Goal: Information Seeking & Learning: Learn about a topic

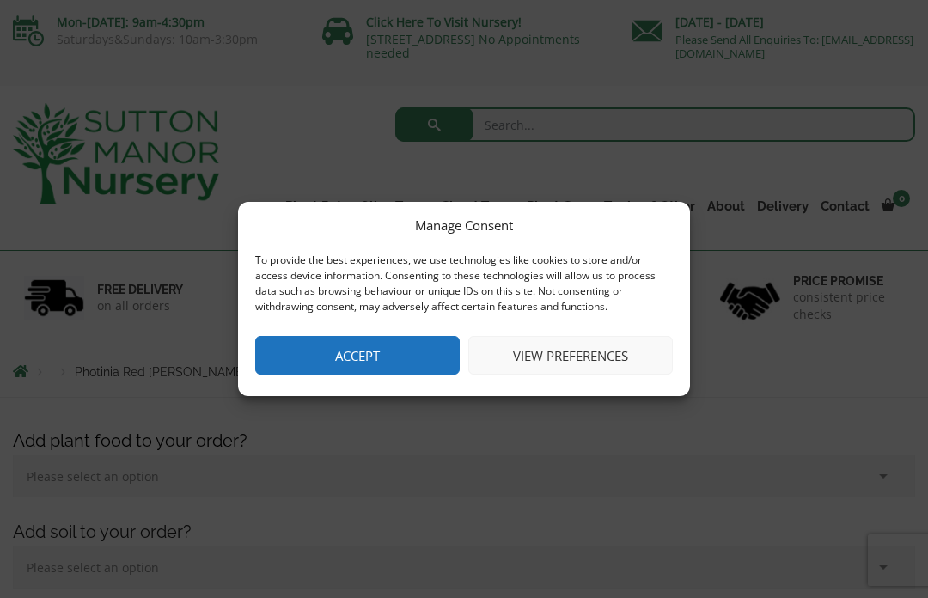
click at [437, 342] on button "Accept" at bounding box center [357, 355] width 204 height 39
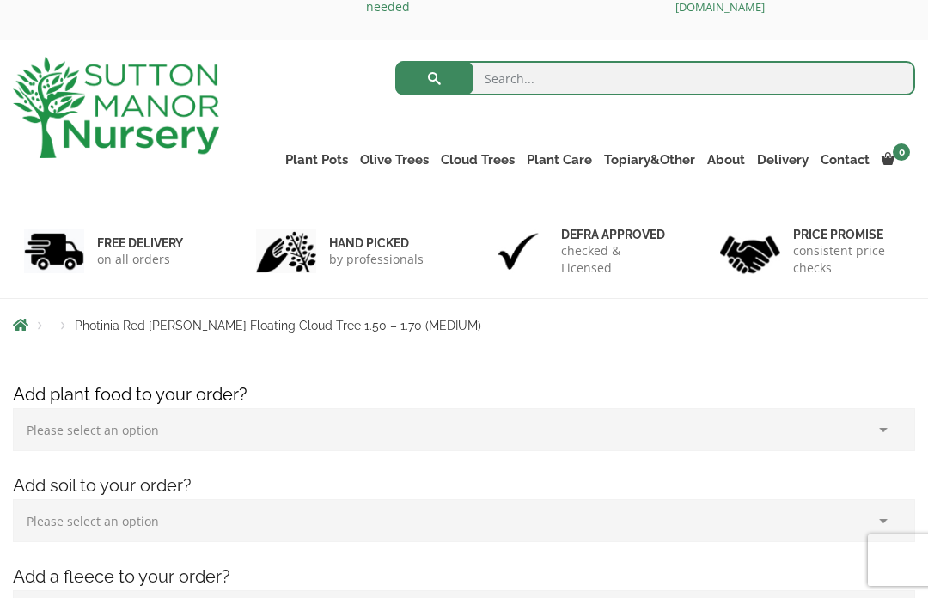
scroll to position [46, 0]
click at [0, 0] on link "Ilex Crenata Cloud Trees" at bounding box center [0, 0] width 0 height 0
click at [0, 0] on link "Castlewellan" at bounding box center [0, 0] width 0 height 0
click at [0, 0] on link "Ligustrum Pom Poms" at bounding box center [0, 0] width 0 height 0
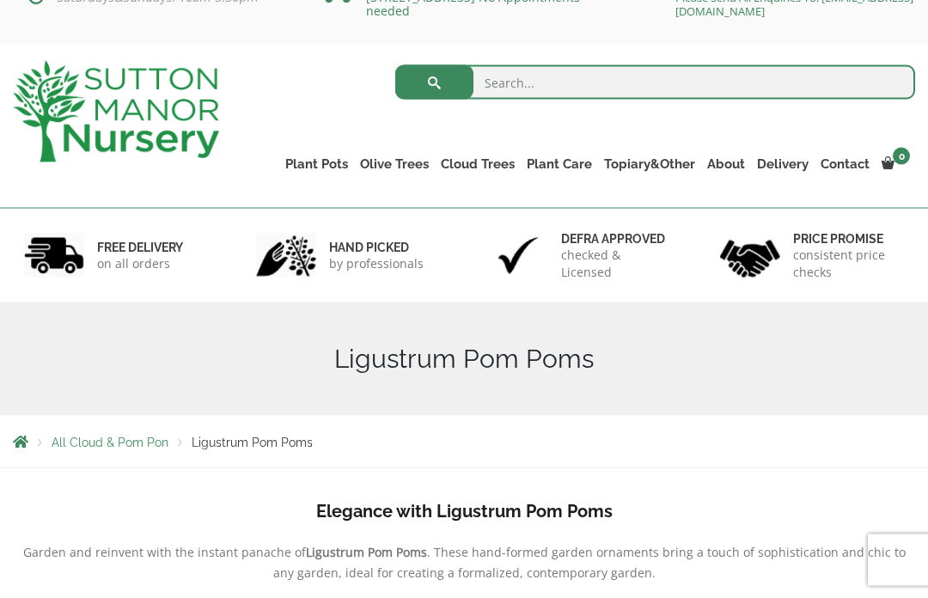
scroll to position [43, 0]
click at [0, 0] on link "Taxus Baccata (Yew)" at bounding box center [0, 0] width 0 height 0
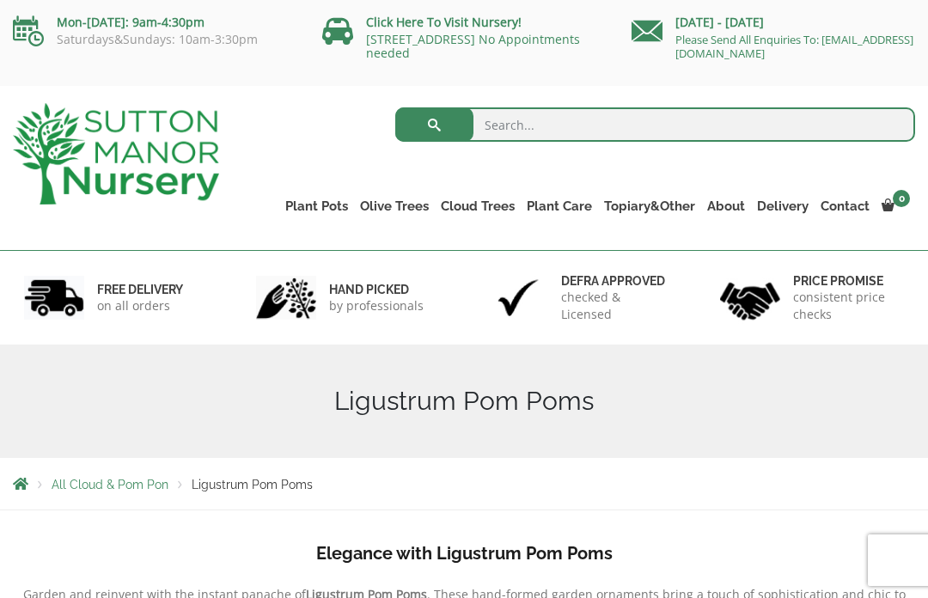
click at [0, 0] on link "Acers" at bounding box center [0, 0] width 0 height 0
click at [0, 0] on link "Laurus Nobilis Bay Trees" at bounding box center [0, 0] width 0 height 0
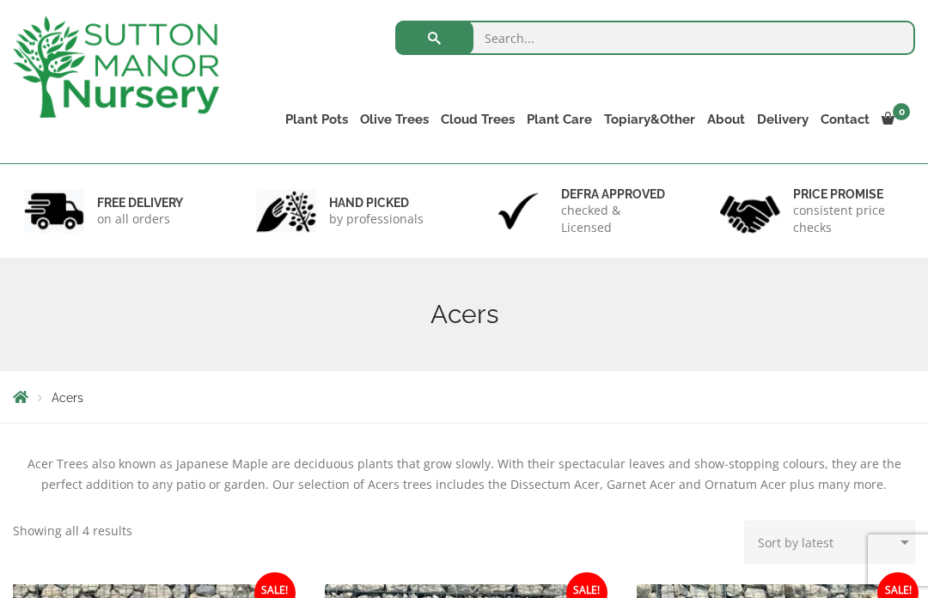
scroll to position [62, 0]
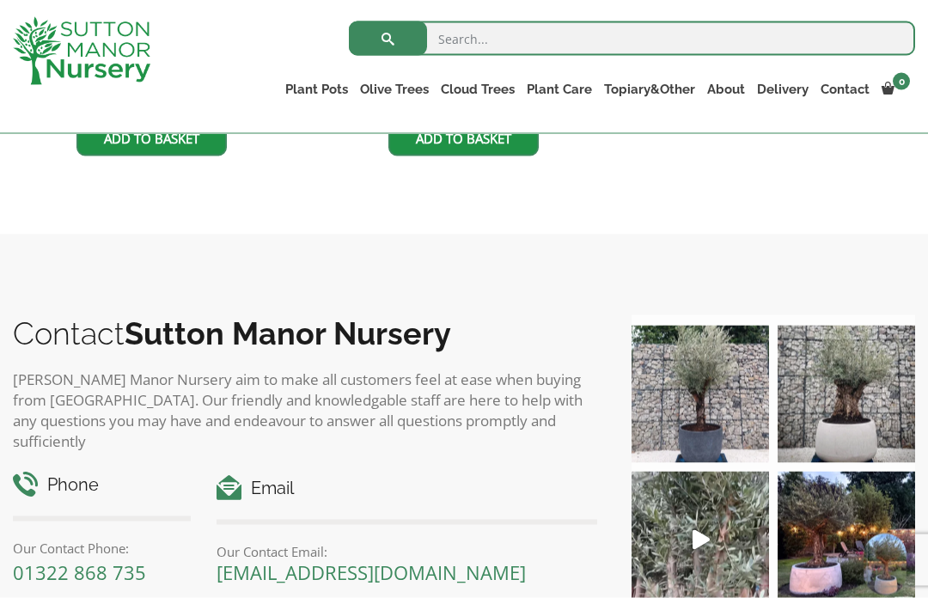
scroll to position [1112, 0]
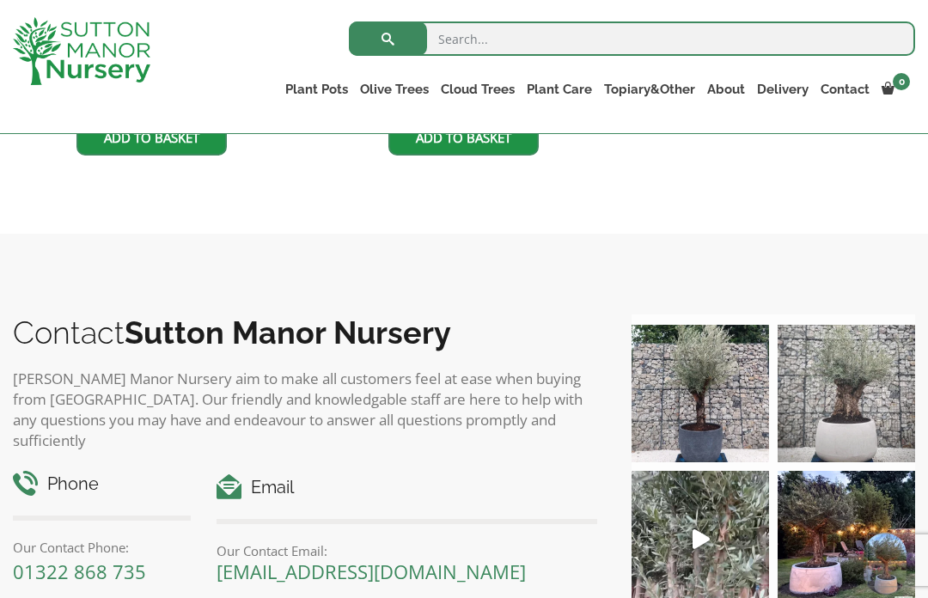
click at [868, 408] on img at bounding box center [845, 393] width 137 height 137
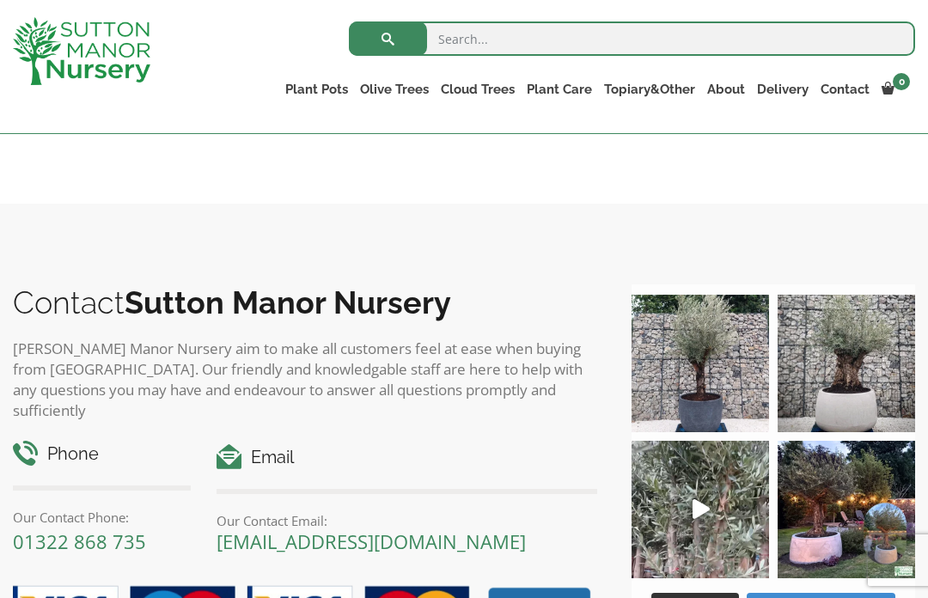
click at [0, 0] on link "Ligustrums" at bounding box center [0, 0] width 0 height 0
click at [0, 0] on link "Red Robins" at bounding box center [0, 0] width 0 height 0
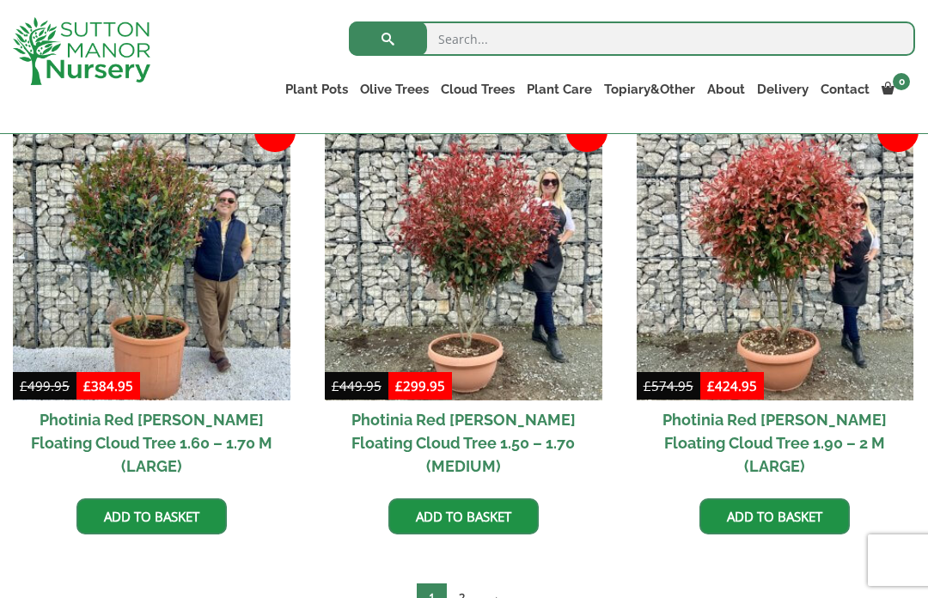
scroll to position [779, 0]
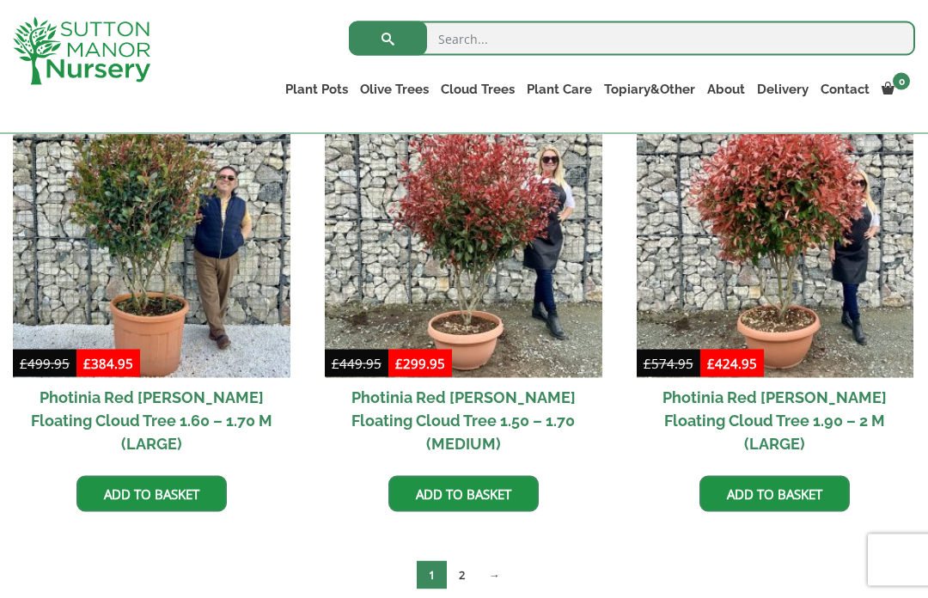
click at [467, 561] on link "2" at bounding box center [462, 575] width 30 height 28
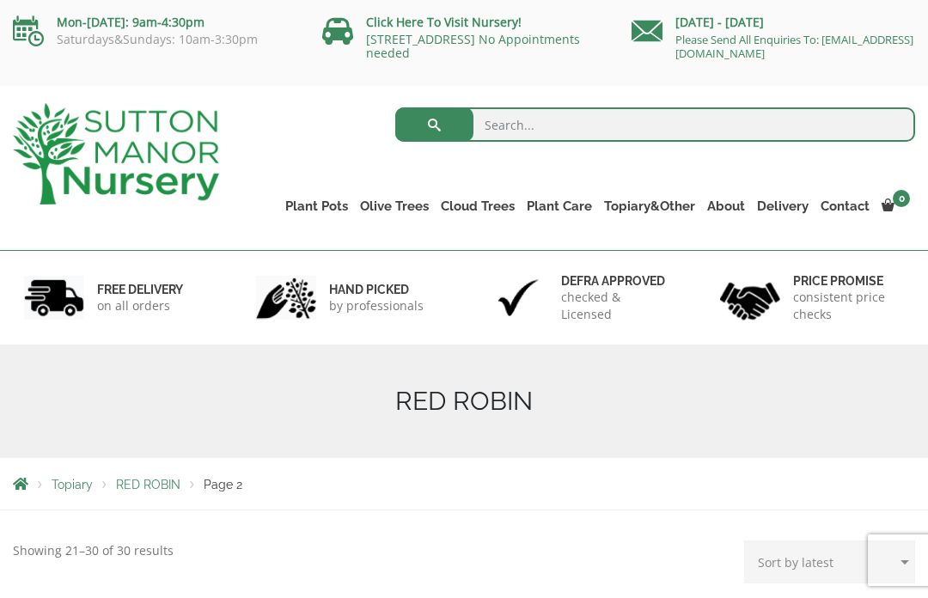
click at [0, 0] on link "Taxus Baccata (Yew)" at bounding box center [0, 0] width 0 height 0
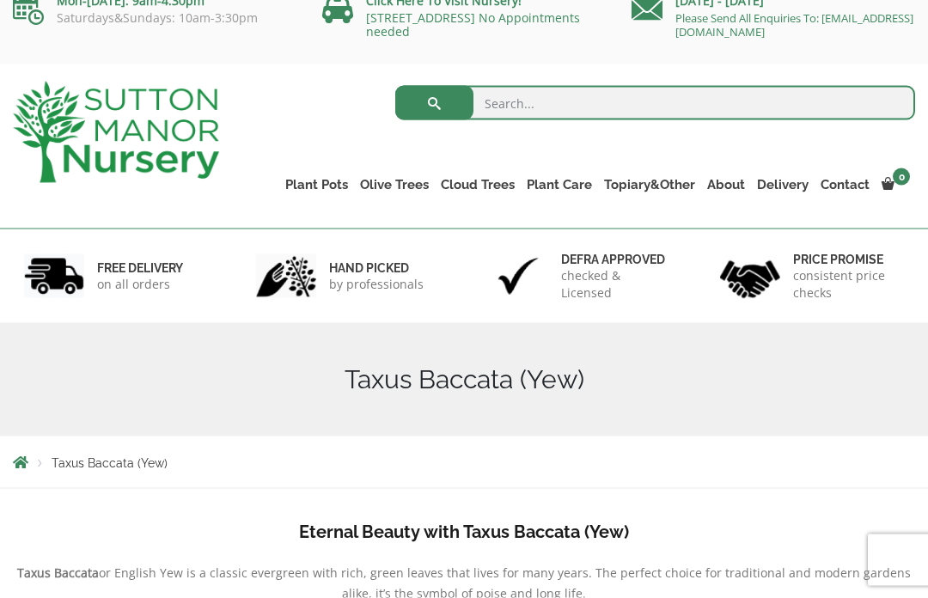
scroll to position [22, 0]
click at [0, 0] on link "Castlewellan (Cupressus)" at bounding box center [0, 0] width 0 height 0
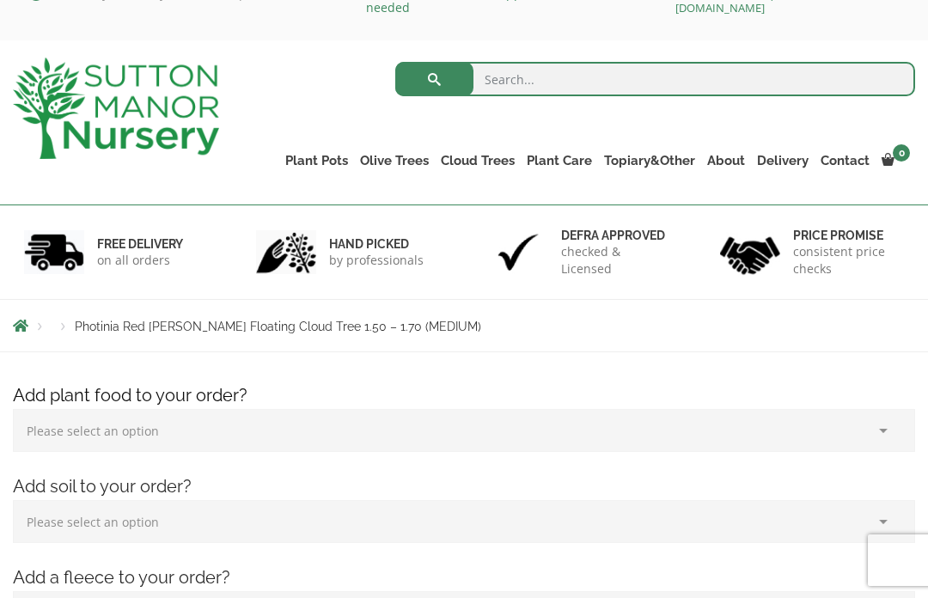
scroll to position [46, 0]
